Goal: Task Accomplishment & Management: Manage account settings

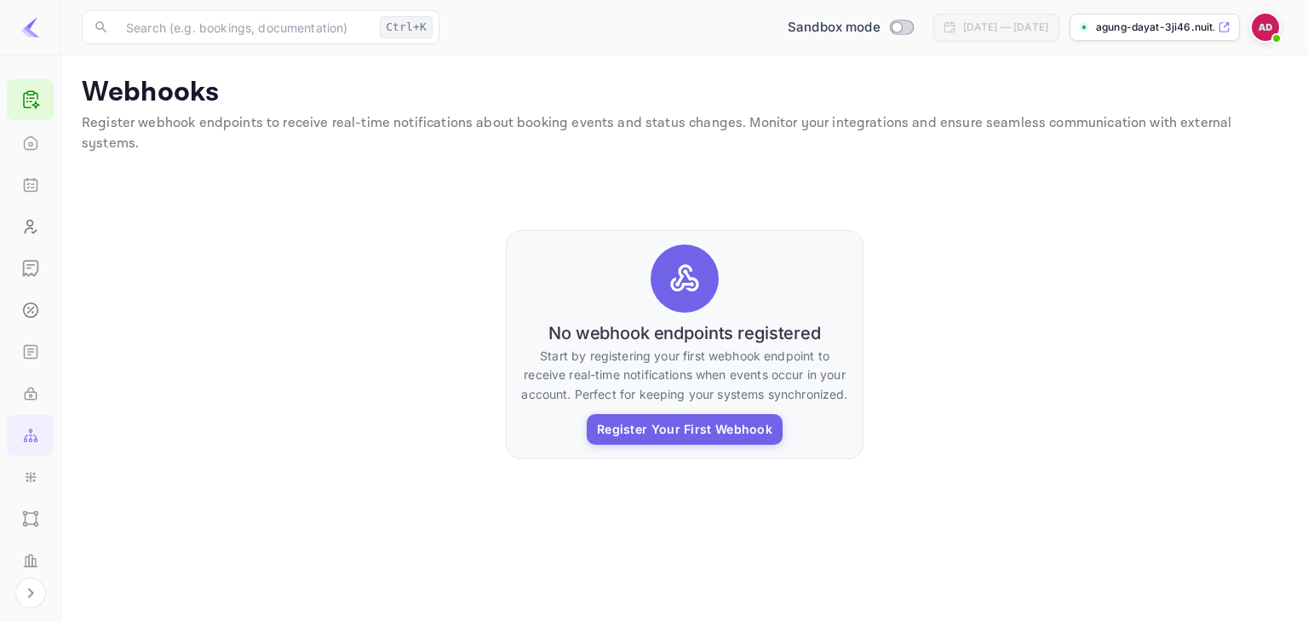
click at [1213, 14] on div "agung-dayat-3ji46.nuit..." at bounding box center [1155, 27] width 170 height 27
click at [1283, 23] on div at bounding box center [1268, 27] width 37 height 31
click at [1278, 26] on img at bounding box center [1265, 27] width 27 height 27
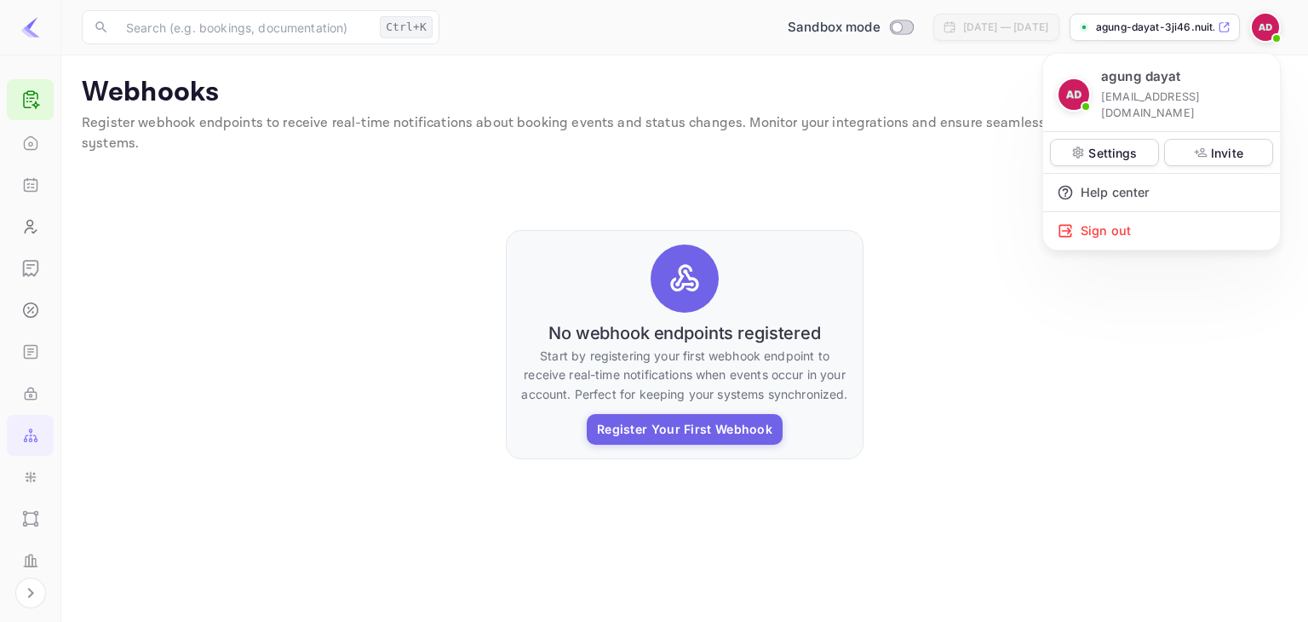
drag, startPoint x: 1102, startPoint y: 96, endPoint x: 1267, endPoint y: 95, distance: 165.3
click at [1267, 95] on p "[EMAIL_ADDRESS][DOMAIN_NAME]" at bounding box center [1183, 105] width 165 height 32
copy p "[EMAIL_ADDRESS][DOMAIN_NAME]"
click at [1121, 144] on p "Settings" at bounding box center [1113, 153] width 49 height 18
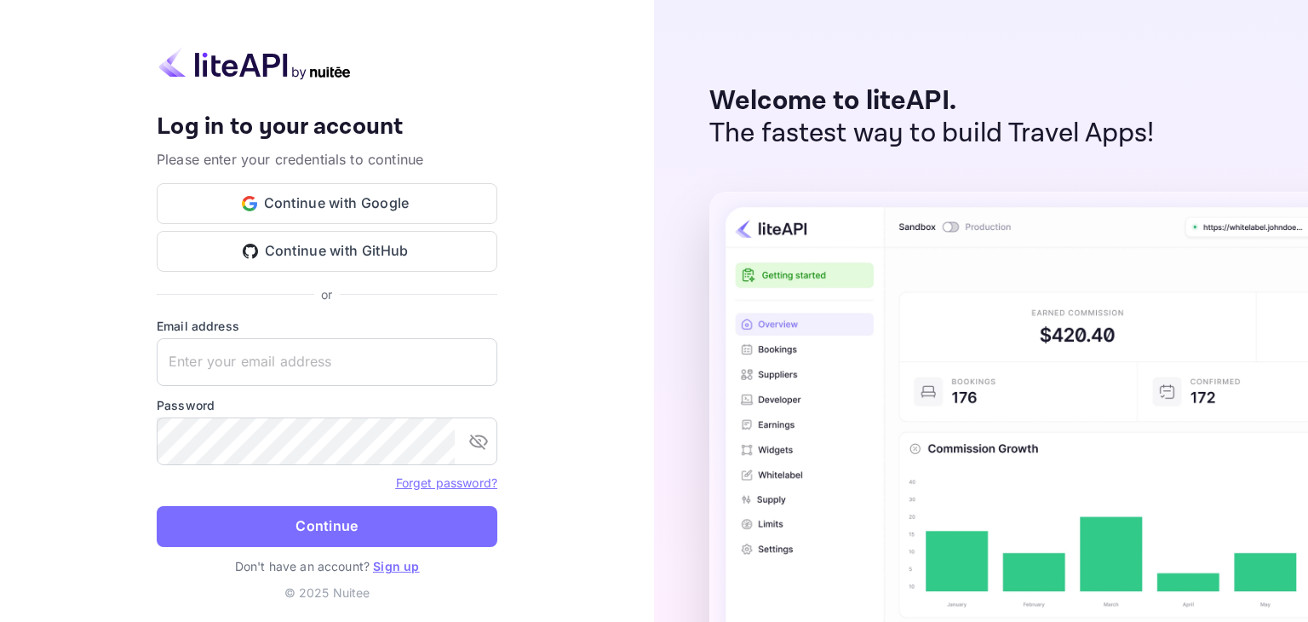
type input "[EMAIL_ADDRESS][DOMAIN_NAME]"
click at [336, 522] on button "Continue" at bounding box center [327, 526] width 341 height 41
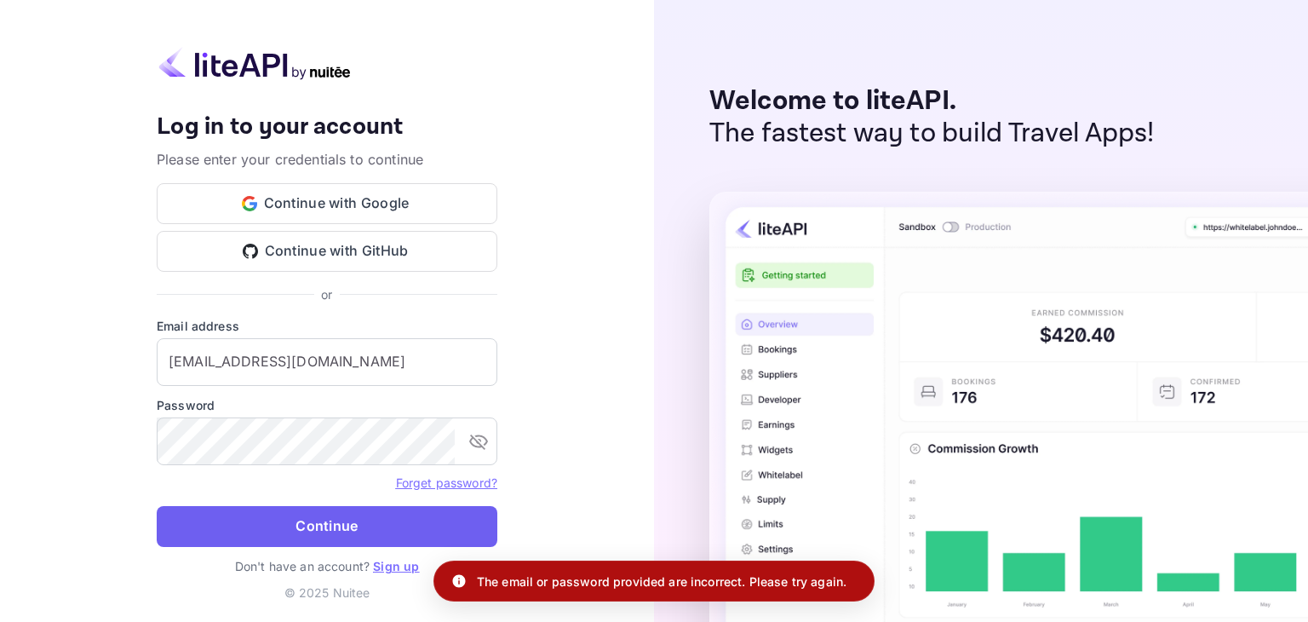
click at [442, 513] on button "Continue" at bounding box center [327, 526] width 341 height 41
click at [475, 478] on link "Forget password?" at bounding box center [446, 482] width 101 height 14
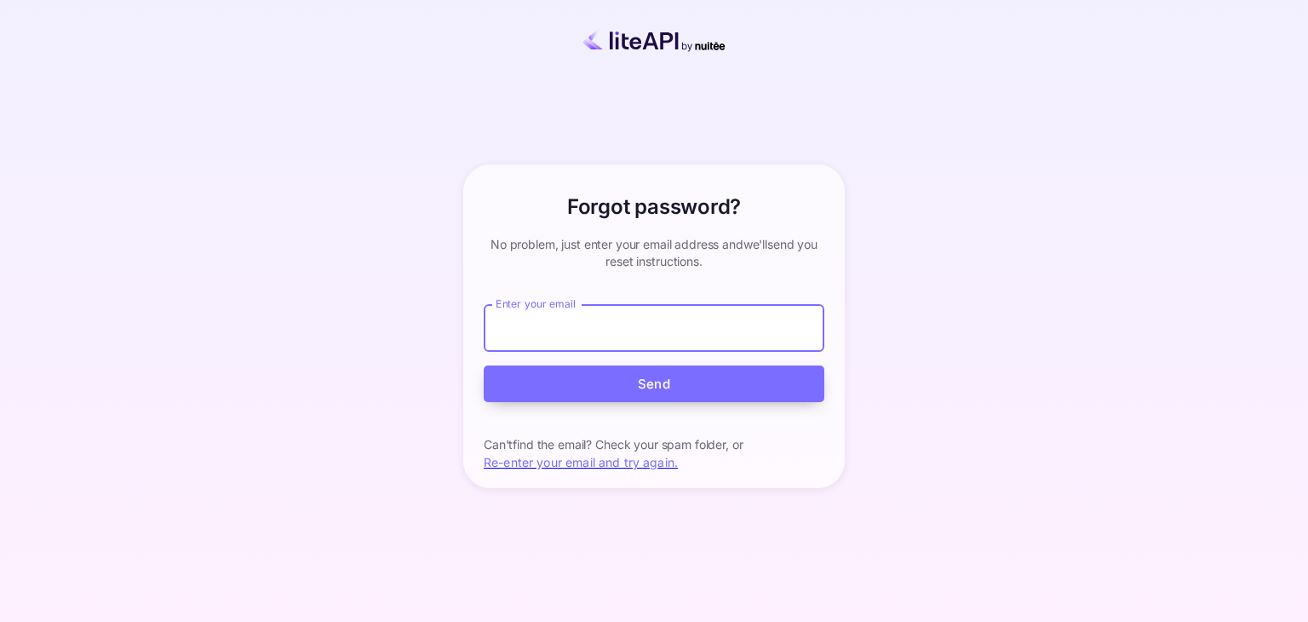
type input "[EMAIL_ADDRESS][DOMAIN_NAME]"
click at [655, 386] on button "Send" at bounding box center [654, 383] width 341 height 37
